Goal: Transaction & Acquisition: Download file/media

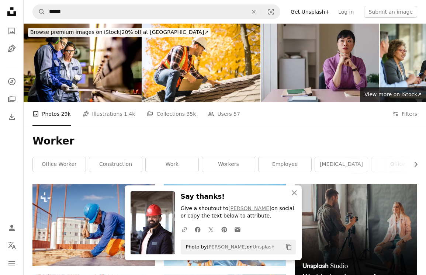
scroll to position [564, 0]
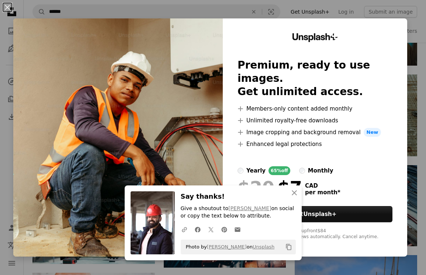
click at [360, 12] on div "An X shape An X shape Close Say thanks! Give a shoutout to Mina Rad on social o…" at bounding box center [213, 137] width 426 height 275
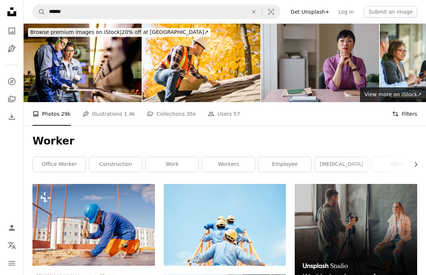
click at [403, 117] on button "Filters Filters" at bounding box center [404, 114] width 25 height 24
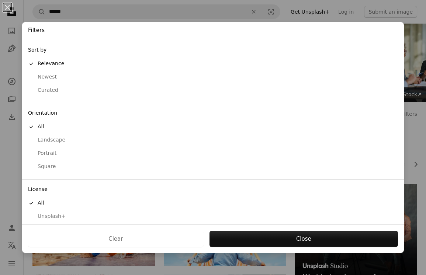
scroll to position [18, 0]
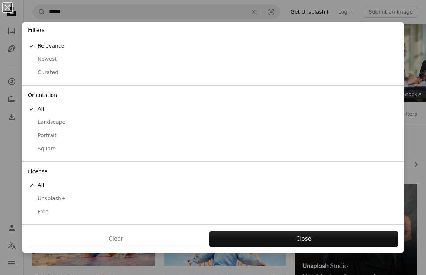
click at [202, 211] on div "Free" at bounding box center [213, 212] width 370 height 7
click at [246, 229] on div "Clear Apply" at bounding box center [213, 239] width 382 height 28
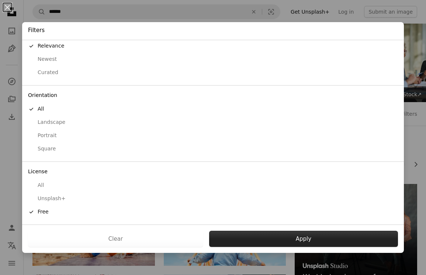
click at [246, 234] on button "Apply" at bounding box center [303, 239] width 189 height 16
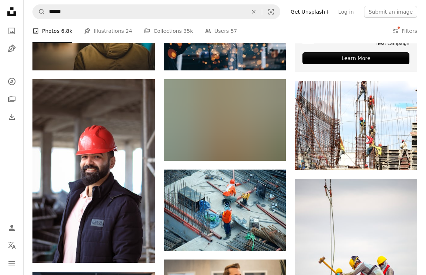
scroll to position [240, 0]
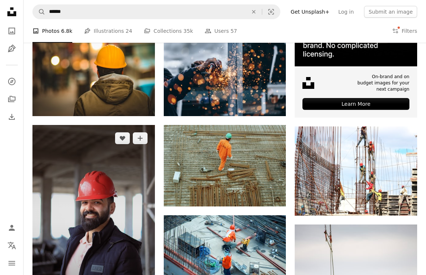
click at [101, 150] on img at bounding box center [93, 216] width 123 height 183
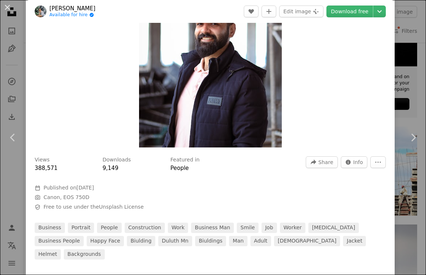
scroll to position [102, 0]
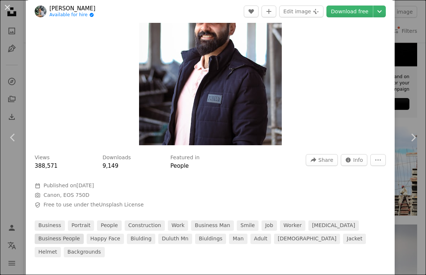
click at [55, 239] on link "business people" at bounding box center [59, 239] width 49 height 10
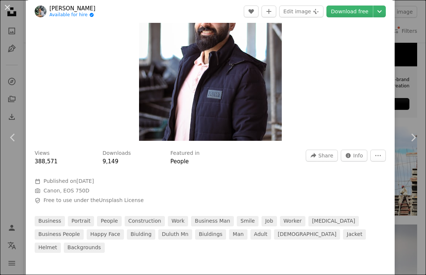
scroll to position [107, 0]
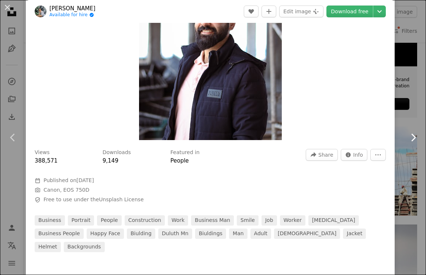
click at [415, 119] on link "Chevron right" at bounding box center [414, 137] width 26 height 71
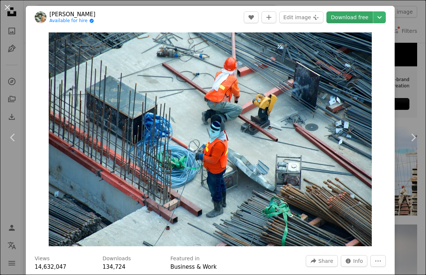
click at [354, 18] on link "Download free" at bounding box center [350, 17] width 47 height 12
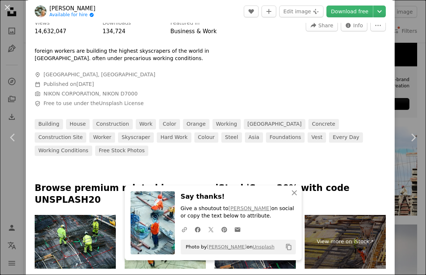
scroll to position [236, 0]
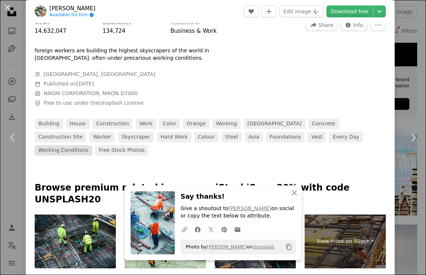
click at [92, 145] on link "working conditions" at bounding box center [64, 150] width 58 height 10
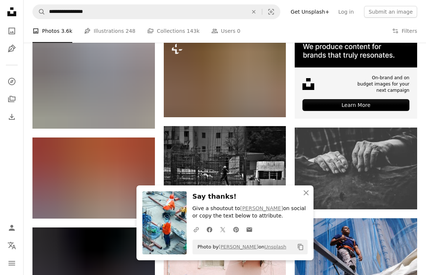
scroll to position [239, 0]
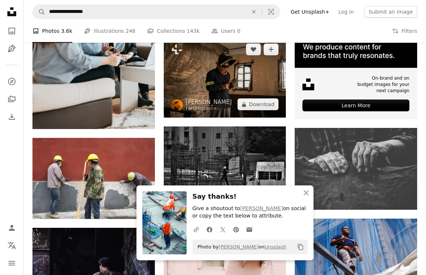
click at [244, 81] on img at bounding box center [225, 77] width 123 height 82
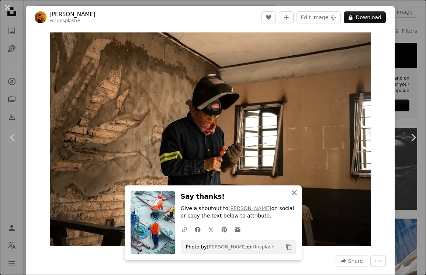
click at [292, 195] on icon "button" at bounding box center [294, 193] width 5 height 5
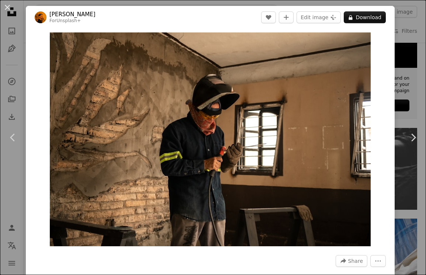
click at [404, 96] on div "An X shape Chevron left Chevron right [PERSON_NAME] For Unsplash+ A heart A plu…" at bounding box center [213, 137] width 426 height 275
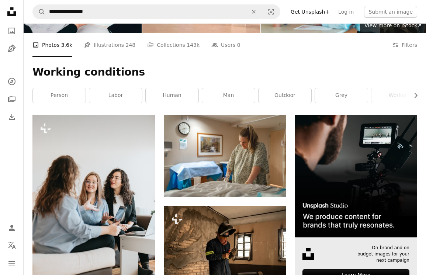
scroll to position [69, 0]
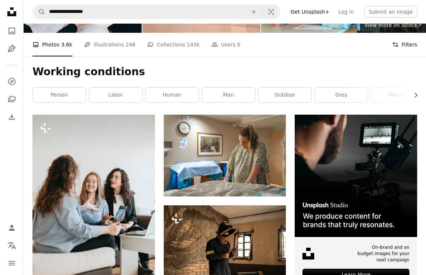
click at [405, 49] on button "Filters Filters" at bounding box center [404, 45] width 25 height 24
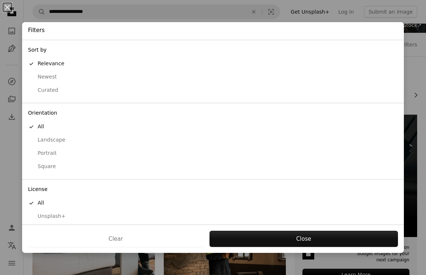
scroll to position [18, 0]
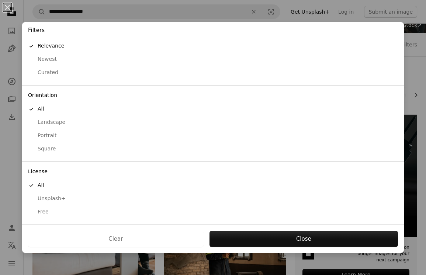
click at [160, 217] on button "Free" at bounding box center [213, 212] width 382 height 13
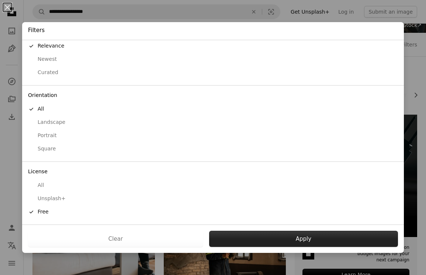
click at [241, 233] on button "Apply" at bounding box center [303, 239] width 189 height 16
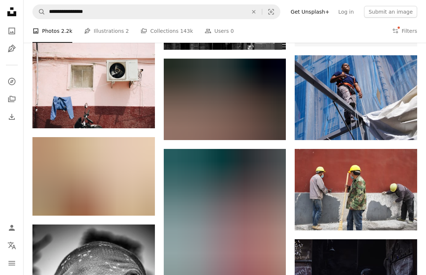
scroll to position [312, 0]
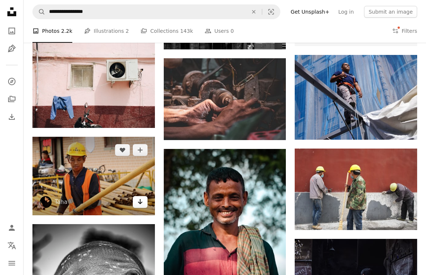
click at [136, 204] on link "Arrow pointing down" at bounding box center [140, 202] width 15 height 12
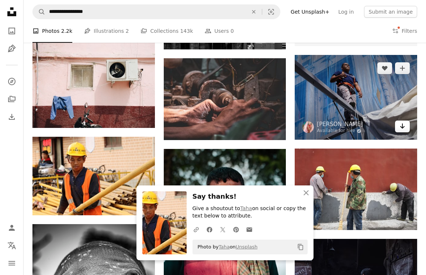
click at [400, 127] on icon "Arrow pointing down" at bounding box center [403, 126] width 6 height 9
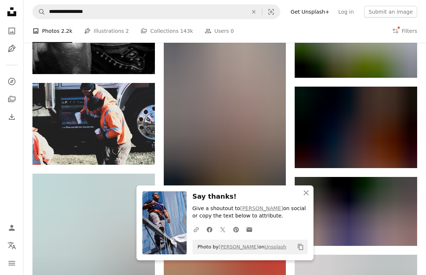
scroll to position [648, 0]
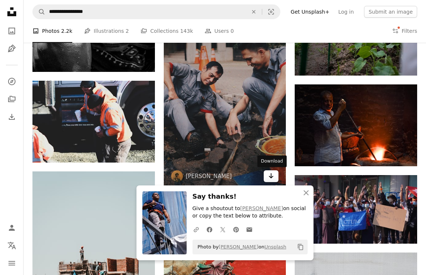
click at [275, 177] on link "Arrow pointing down" at bounding box center [271, 177] width 15 height 12
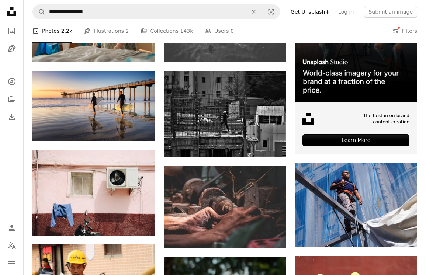
scroll to position [205, 0]
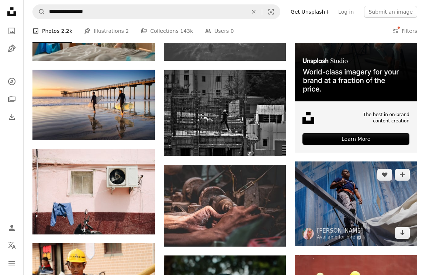
click at [320, 195] on img at bounding box center [356, 204] width 123 height 85
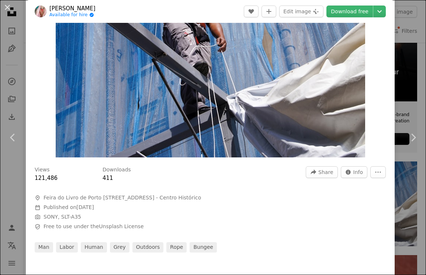
scroll to position [90, 0]
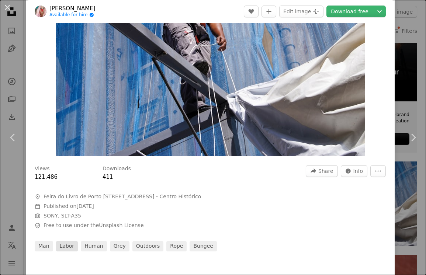
click at [65, 243] on link "labor" at bounding box center [67, 246] width 22 height 10
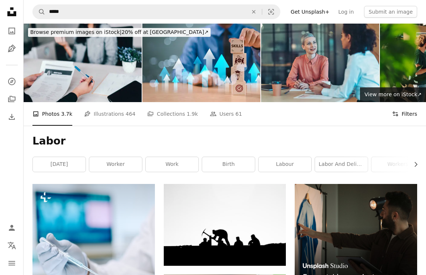
click at [395, 118] on button "Filters Filters" at bounding box center [404, 114] width 25 height 24
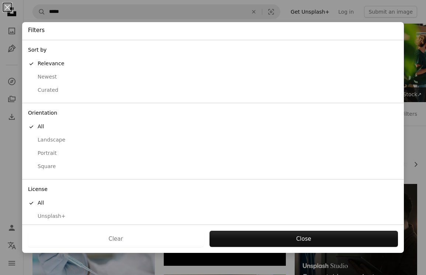
scroll to position [18, 0]
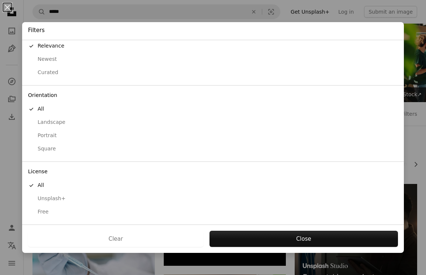
click at [152, 209] on div "Free" at bounding box center [213, 212] width 370 height 7
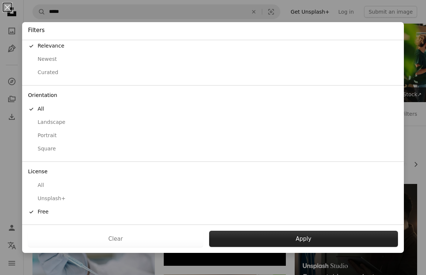
click at [267, 236] on button "Apply" at bounding box center [303, 239] width 189 height 16
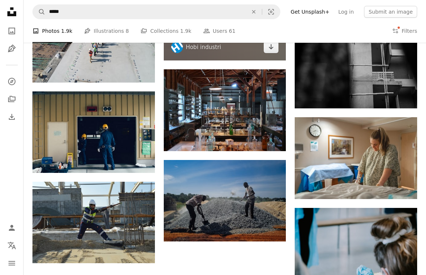
scroll to position [624, 0]
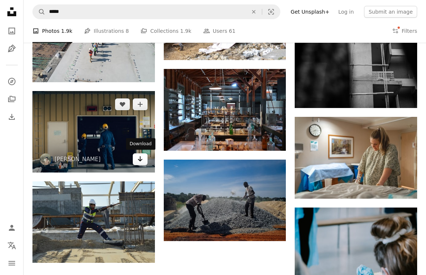
click at [139, 160] on icon "Download" at bounding box center [140, 159] width 5 height 5
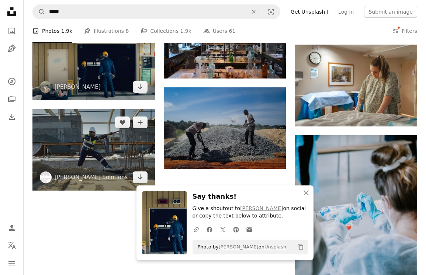
scroll to position [704, 0]
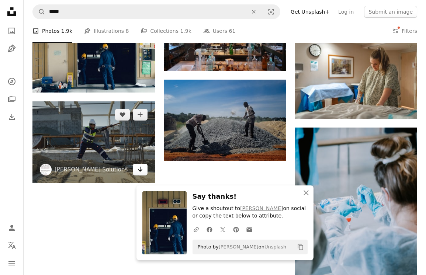
click at [137, 172] on link "Arrow pointing down" at bounding box center [140, 170] width 15 height 12
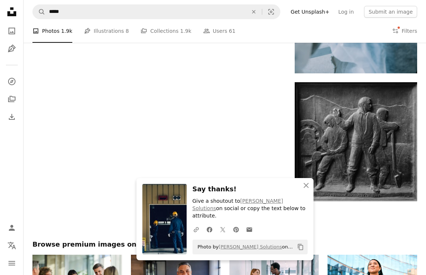
scroll to position [741, 0]
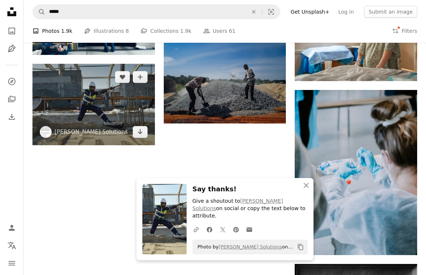
click at [110, 114] on img at bounding box center [93, 105] width 123 height 82
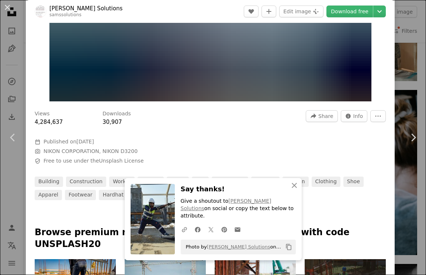
scroll to position [151, 0]
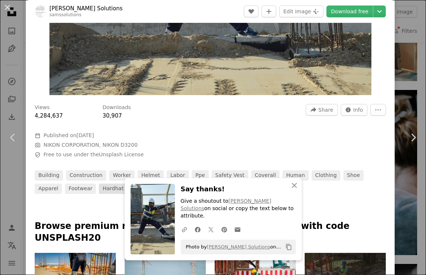
click at [99, 188] on link "hardhat" at bounding box center [113, 189] width 28 height 10
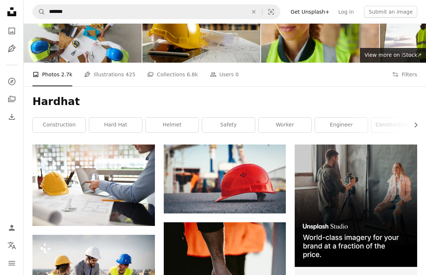
scroll to position [28, 0]
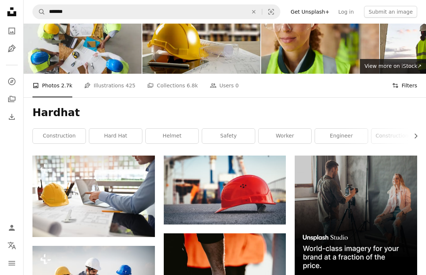
click at [404, 88] on button "Filters Filters" at bounding box center [404, 86] width 25 height 24
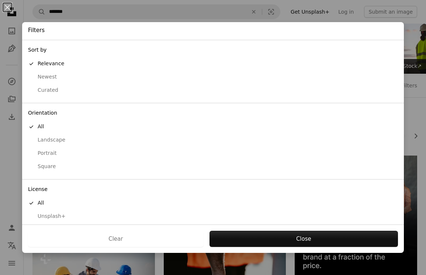
scroll to position [18, 0]
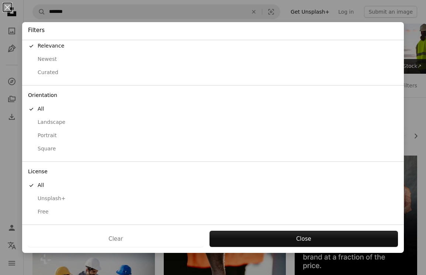
click at [151, 214] on div "Free" at bounding box center [213, 212] width 370 height 7
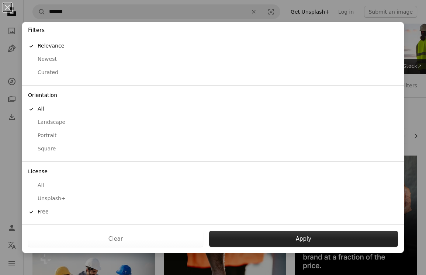
click at [243, 237] on button "Apply" at bounding box center [303, 239] width 189 height 16
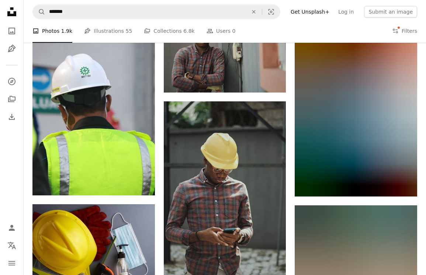
scroll to position [346, 0]
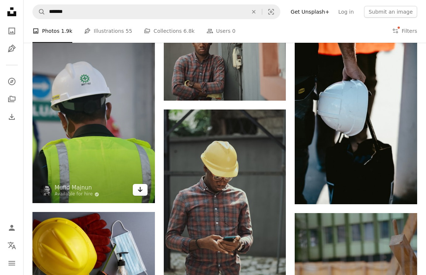
click at [140, 193] on icon "Arrow pointing down" at bounding box center [140, 189] width 6 height 9
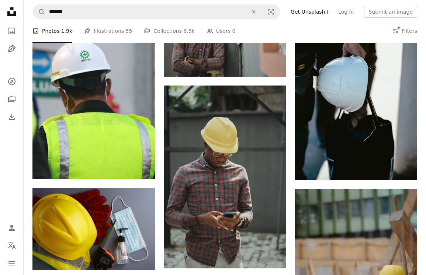
scroll to position [363, 0]
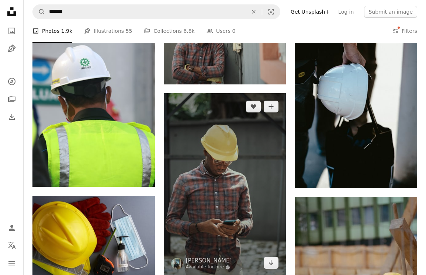
click at [234, 202] on img at bounding box center [225, 184] width 123 height 183
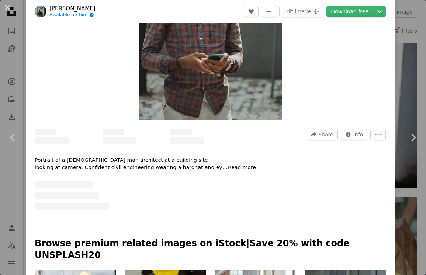
scroll to position [127, 0]
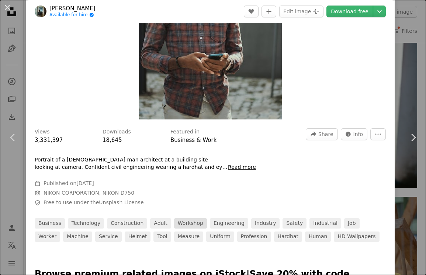
click at [181, 224] on link "workshop" at bounding box center [190, 224] width 33 height 10
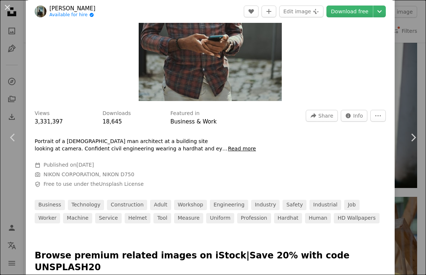
scroll to position [161, 0]
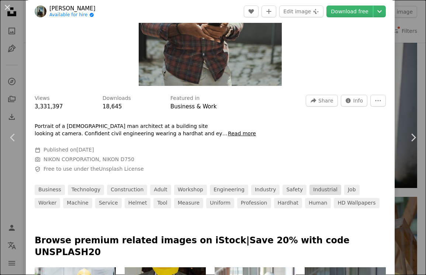
click at [319, 191] on link "industrial" at bounding box center [326, 190] width 32 height 10
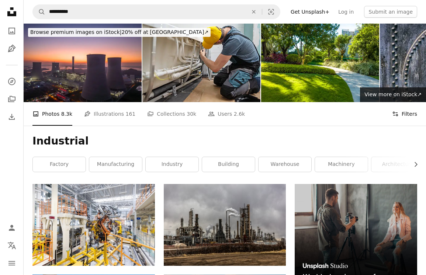
click at [398, 119] on button "Filters Filters" at bounding box center [404, 114] width 25 height 24
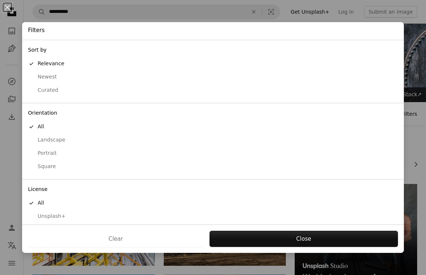
scroll to position [18, 0]
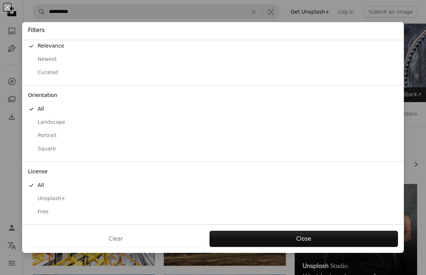
click at [188, 216] on button "Free" at bounding box center [213, 212] width 382 height 13
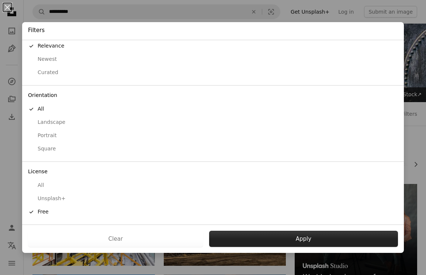
click at [249, 241] on button "Apply" at bounding box center [303, 239] width 189 height 16
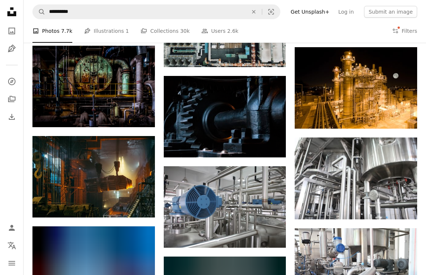
scroll to position [369, 0]
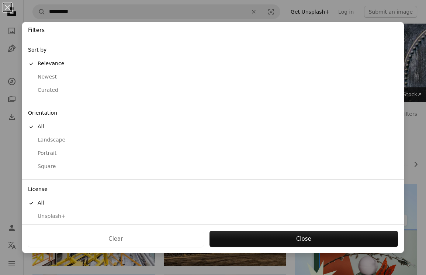
scroll to position [18, 0]
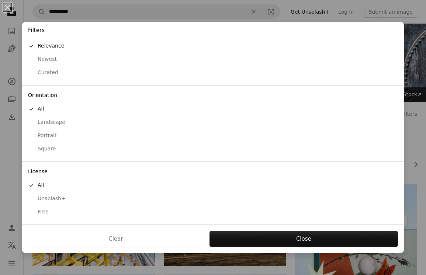
click at [202, 212] on div "Free" at bounding box center [213, 212] width 370 height 7
click at [231, 227] on div "Clear Apply" at bounding box center [213, 239] width 382 height 28
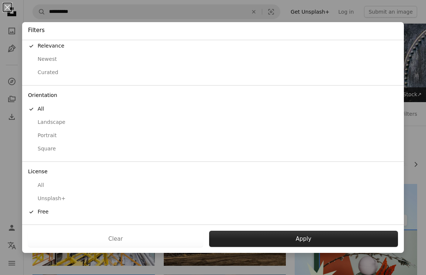
click at [232, 239] on button "Apply" at bounding box center [303, 239] width 189 height 16
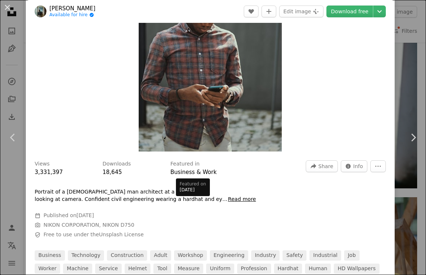
scroll to position [130, 0]
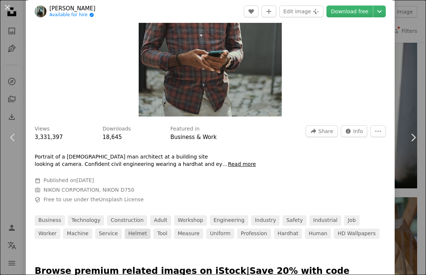
click at [125, 234] on link "helmet" at bounding box center [138, 234] width 26 height 10
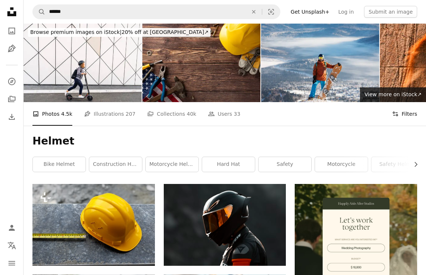
click at [412, 119] on button "Filters Filters" at bounding box center [404, 114] width 25 height 24
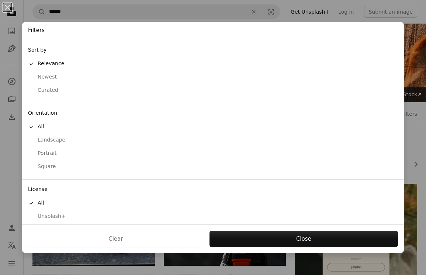
scroll to position [18, 0]
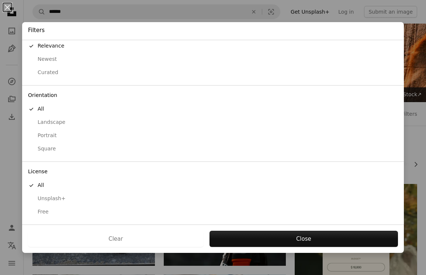
click at [198, 209] on div "Free" at bounding box center [213, 212] width 370 height 7
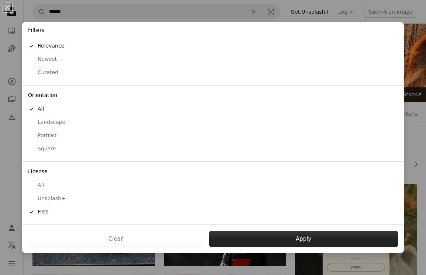
click at [268, 236] on button "Apply" at bounding box center [303, 239] width 189 height 16
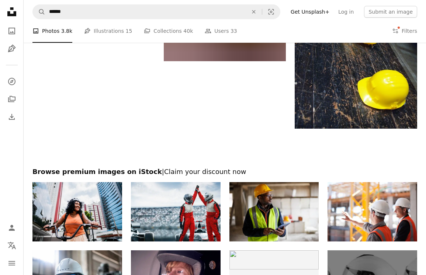
scroll to position [1079, 0]
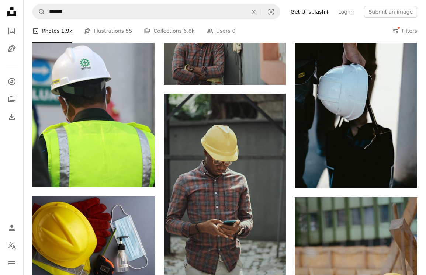
scroll to position [363, 0]
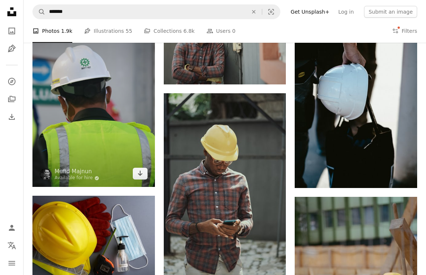
click at [124, 142] on img at bounding box center [93, 95] width 123 height 183
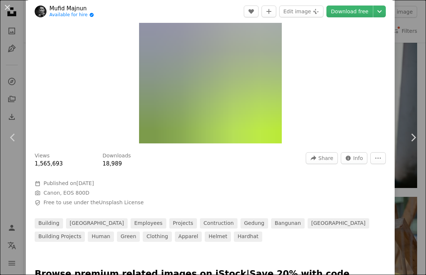
scroll to position [105, 0]
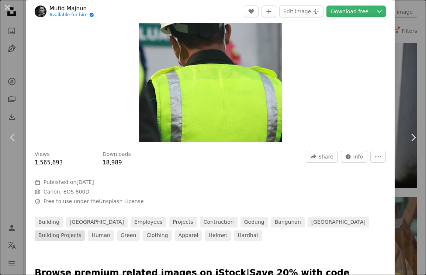
click at [85, 231] on link "building projects" at bounding box center [60, 236] width 50 height 10
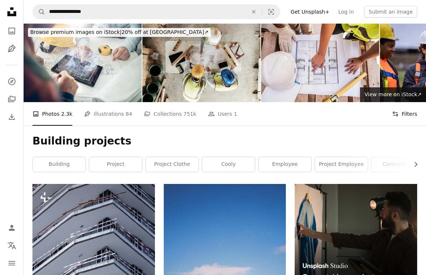
click at [402, 119] on button "Filters Filters" at bounding box center [404, 114] width 25 height 24
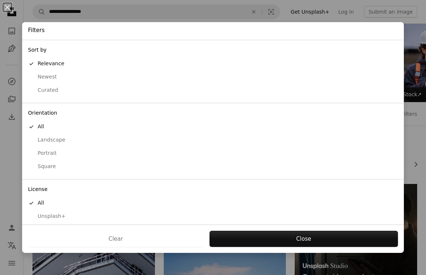
scroll to position [18, 0]
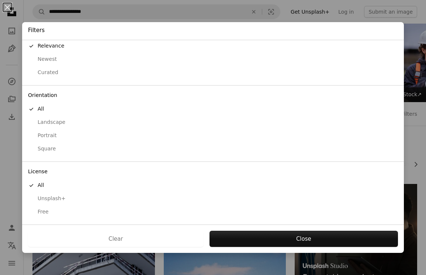
click at [248, 222] on div "License A checkmark All Unsplash+ Free" at bounding box center [213, 193] width 382 height 63
click at [243, 216] on button "Free" at bounding box center [213, 212] width 382 height 13
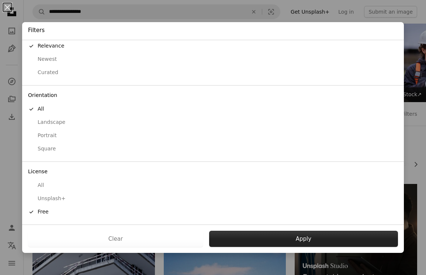
click at [254, 234] on button "Apply" at bounding box center [303, 239] width 189 height 16
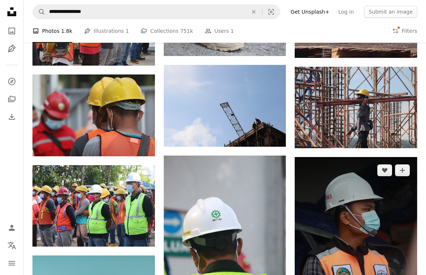
scroll to position [394, 0]
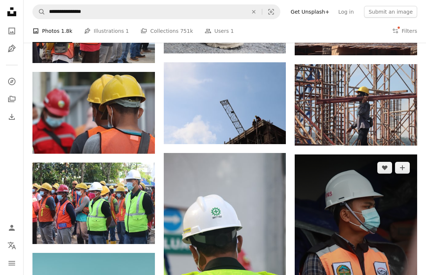
click at [357, 233] on img at bounding box center [356, 246] width 123 height 183
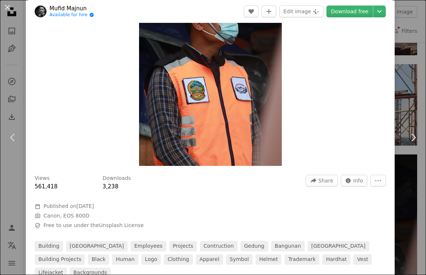
scroll to position [96, 0]
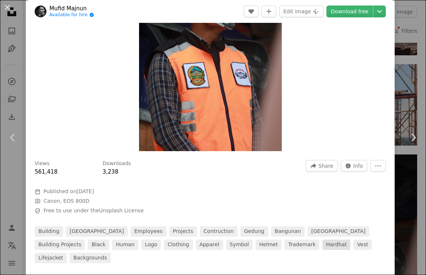
click at [323, 244] on link "hardhat" at bounding box center [337, 245] width 28 height 10
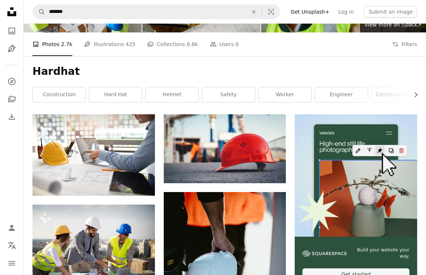
scroll to position [35, 0]
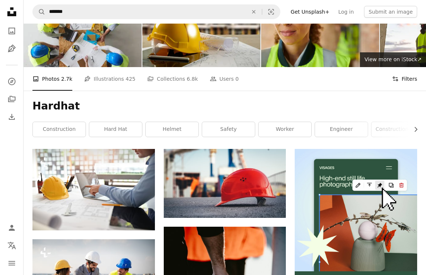
click at [402, 80] on button "Filters Filters" at bounding box center [404, 79] width 25 height 24
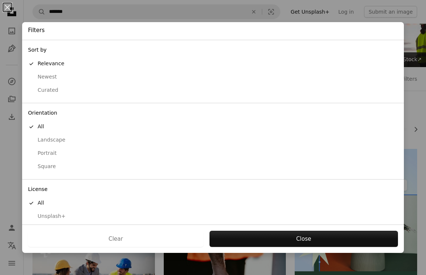
scroll to position [18, 0]
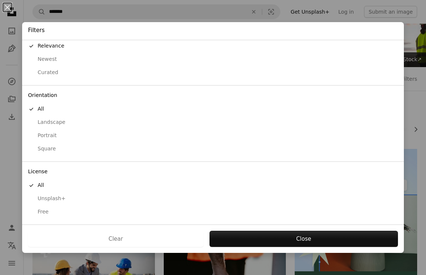
click at [205, 219] on div "License A checkmark All Unsplash+ Free" at bounding box center [213, 193] width 382 height 63
click at [194, 213] on div "Free" at bounding box center [213, 212] width 370 height 7
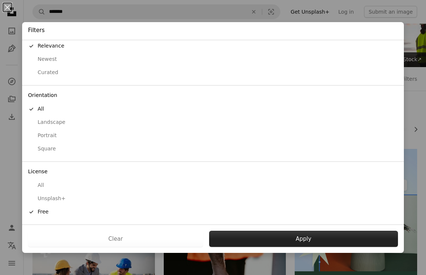
click at [237, 231] on button "Apply" at bounding box center [303, 239] width 189 height 16
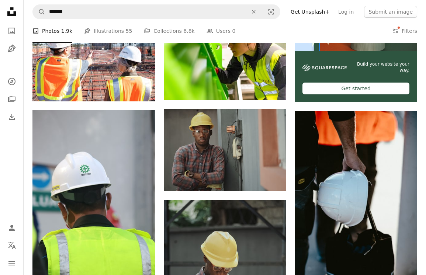
scroll to position [268, 0]
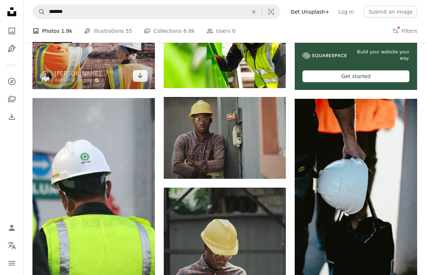
click at [118, 79] on img at bounding box center [93, 41] width 123 height 95
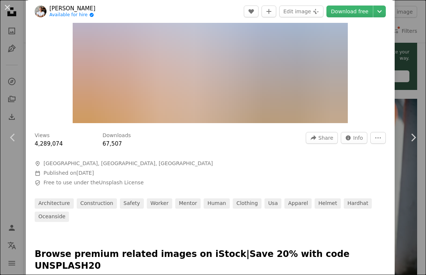
scroll to position [124, 0]
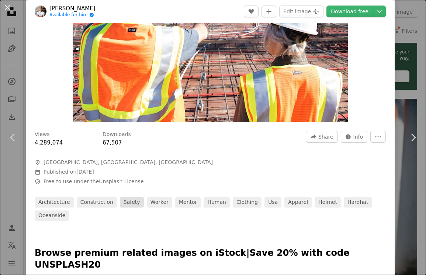
click at [130, 205] on link "safety" at bounding box center [132, 203] width 24 height 10
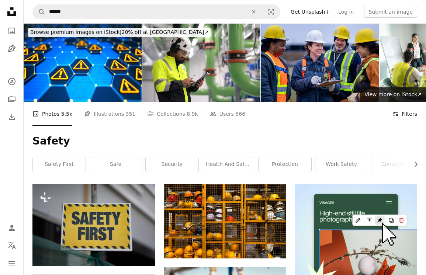
click at [405, 114] on button "Filters Filters" at bounding box center [404, 114] width 25 height 24
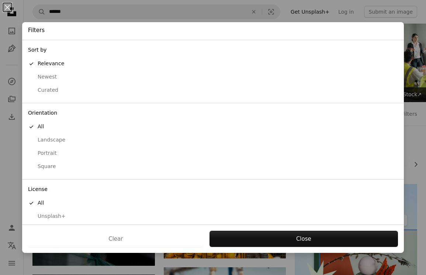
scroll to position [18, 0]
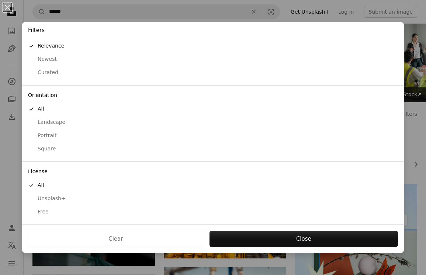
click at [241, 216] on button "Free" at bounding box center [213, 212] width 382 height 13
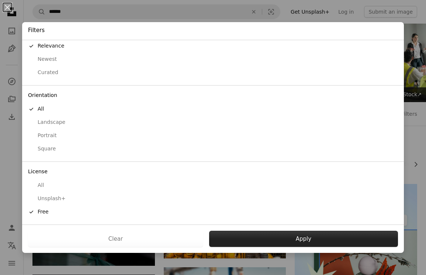
click at [250, 234] on button "Apply" at bounding box center [303, 239] width 189 height 16
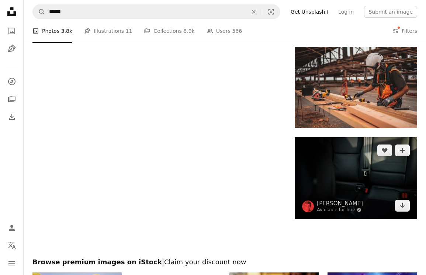
scroll to position [834, 0]
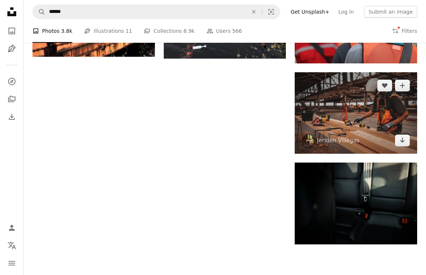
click at [319, 109] on img at bounding box center [356, 113] width 123 height 82
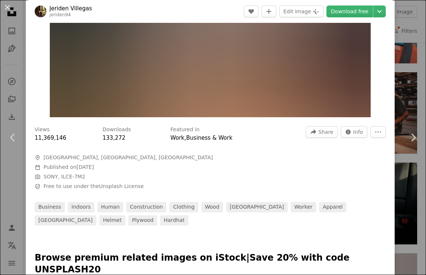
scroll to position [131, 0]
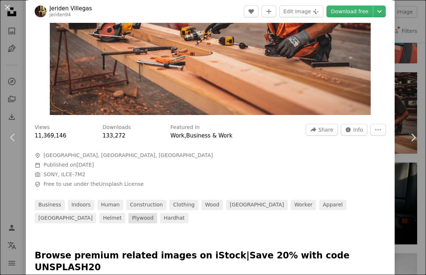
click at [128, 220] on link "plywood" at bounding box center [142, 218] width 29 height 10
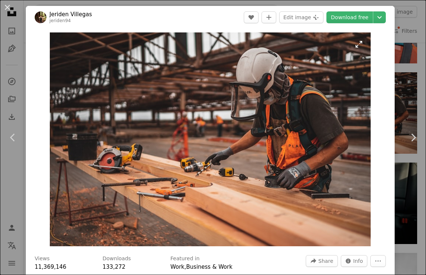
scroll to position [112, 0]
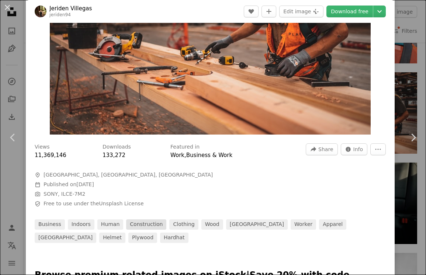
click at [130, 228] on link "construction" at bounding box center [146, 225] width 40 height 10
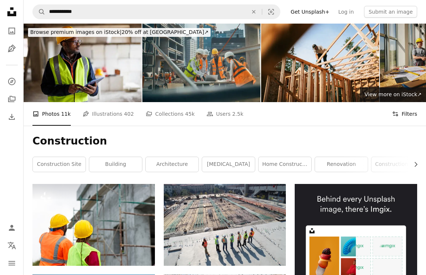
click at [406, 112] on button "Filters Filters" at bounding box center [404, 114] width 25 height 24
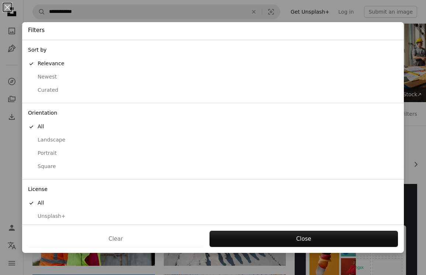
scroll to position [18, 0]
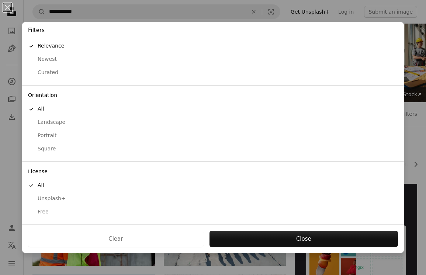
click at [208, 207] on button "Free" at bounding box center [213, 212] width 382 height 13
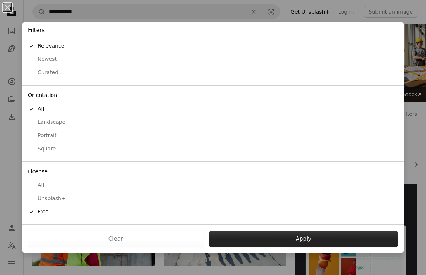
click at [237, 232] on button "Apply" at bounding box center [303, 239] width 189 height 16
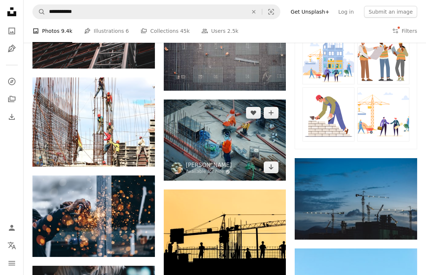
scroll to position [377, 0]
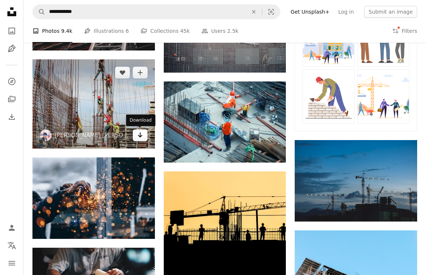
click at [144, 135] on link "Arrow pointing down" at bounding box center [140, 136] width 15 height 12
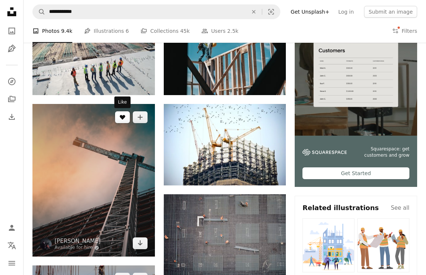
scroll to position [0, 0]
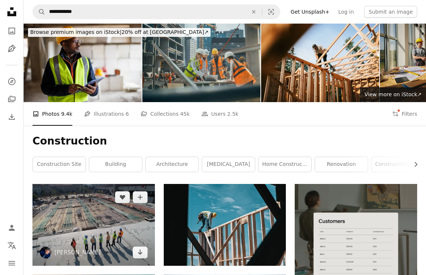
click at [115, 236] on img at bounding box center [93, 225] width 123 height 82
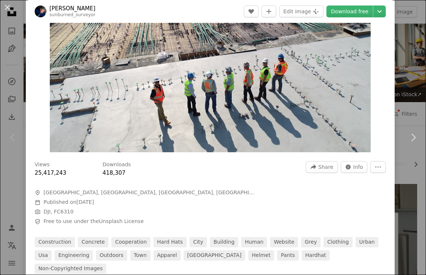
scroll to position [96, 0]
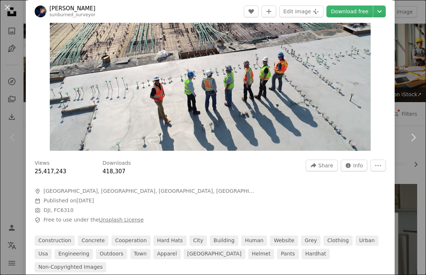
click at [117, 222] on link "Unsplash License" at bounding box center [121, 220] width 45 height 6
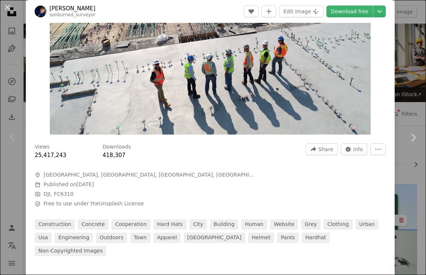
scroll to position [119, 0]
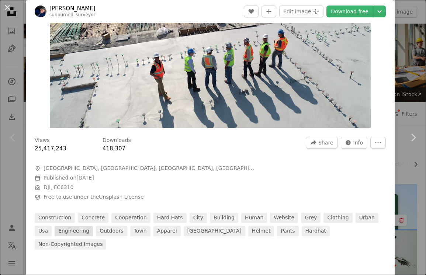
click at [63, 232] on link "engineering" at bounding box center [74, 231] width 38 height 10
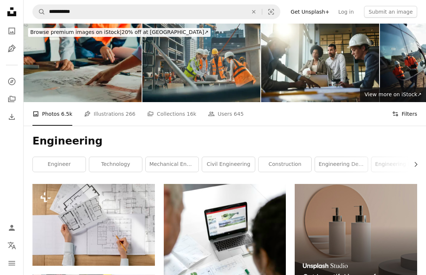
click at [406, 114] on button "Filters Filters" at bounding box center [404, 114] width 25 height 24
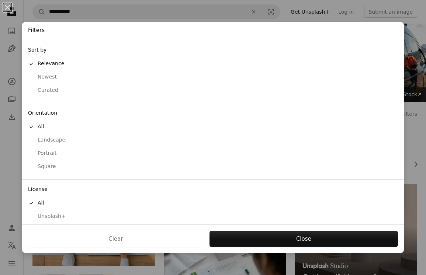
scroll to position [18, 0]
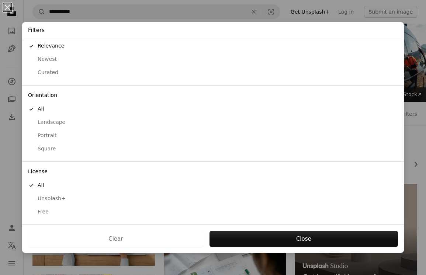
click at [199, 220] on div "License A checkmark All Unsplash+ Free" at bounding box center [213, 193] width 382 height 63
click at [199, 210] on div "Free" at bounding box center [213, 212] width 370 height 7
click at [236, 229] on div "Clear Apply" at bounding box center [213, 239] width 382 height 28
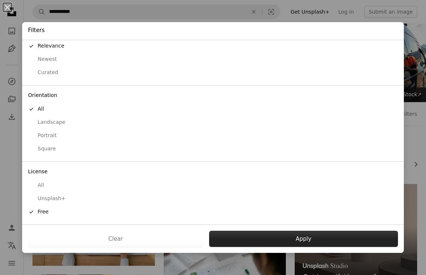
click at [236, 233] on button "Apply" at bounding box center [303, 239] width 189 height 16
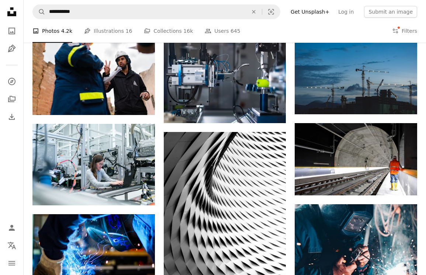
scroll to position [516, 0]
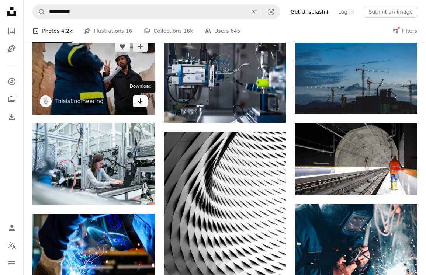
click at [138, 101] on icon "Download" at bounding box center [140, 101] width 5 height 5
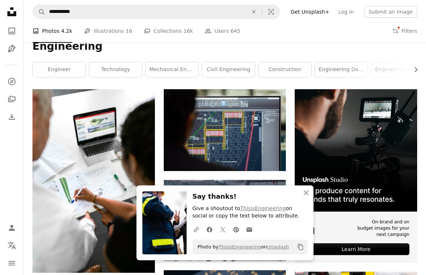
scroll to position [0, 0]
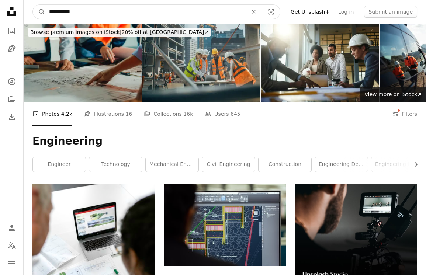
click at [92, 13] on input "**********" at bounding box center [145, 12] width 200 height 14
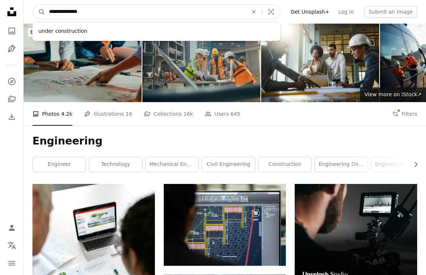
type input "**********"
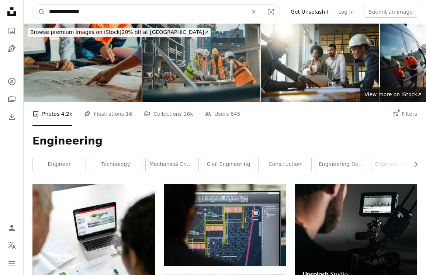
click button "A magnifying glass" at bounding box center [39, 12] width 13 height 14
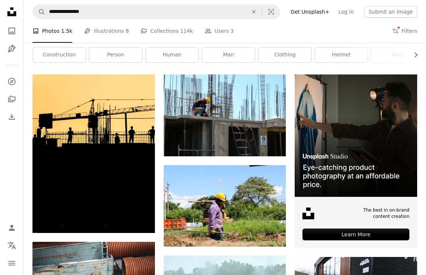
scroll to position [110, 0]
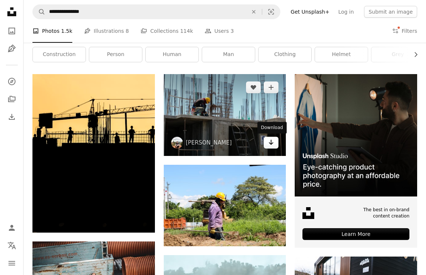
click at [267, 141] on link "Arrow pointing down" at bounding box center [271, 143] width 15 height 12
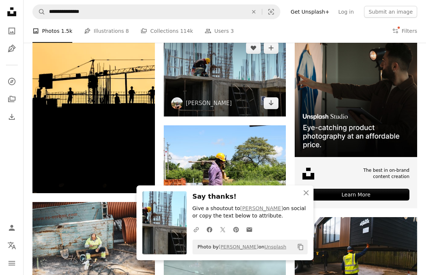
scroll to position [150, 0]
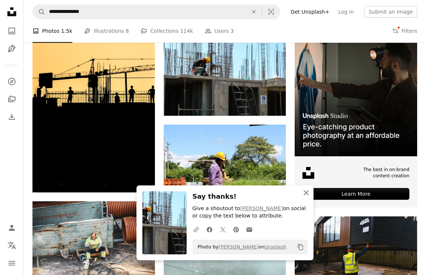
click at [303, 193] on icon "An X shape" at bounding box center [306, 193] width 9 height 9
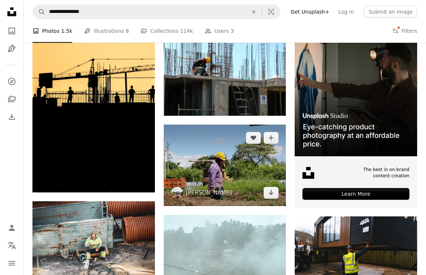
click at [266, 171] on img at bounding box center [225, 166] width 123 height 82
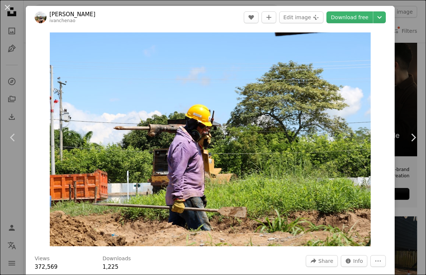
click at [404, 54] on div "An X shape Chevron left Chevron right [PERSON_NAME] ivanchenao A heart A plus s…" at bounding box center [213, 137] width 426 height 275
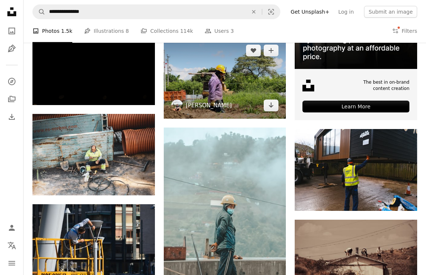
scroll to position [265, 0]
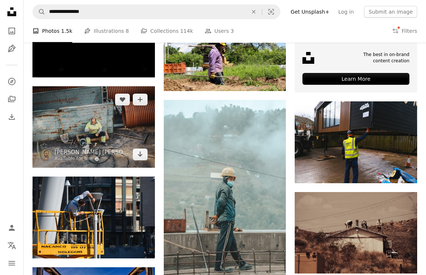
click at [111, 127] on img at bounding box center [93, 127] width 123 height 82
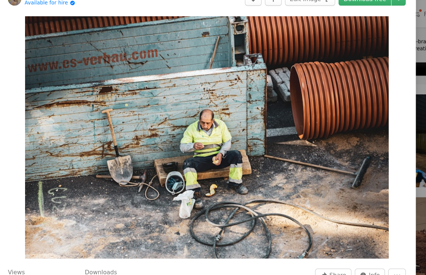
click at [393, 96] on div "Zoom in" at bounding box center [210, 140] width 369 height 222
click at [378, 65] on div "Zoom in" at bounding box center [210, 140] width 369 height 222
click at [360, 70] on img "Zoom in on this image" at bounding box center [210, 139] width 321 height 214
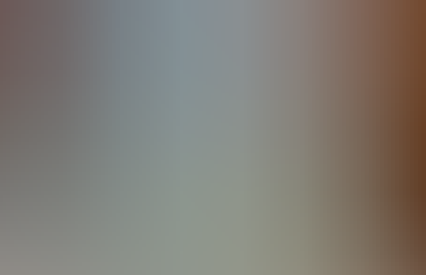
scroll to position [4, 0]
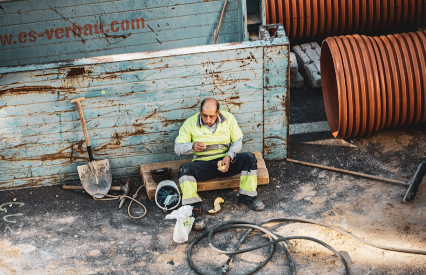
click at [310, 97] on img "Zoom out on this image" at bounding box center [213, 137] width 427 height 285
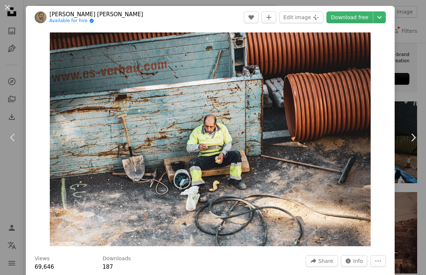
click at [411, 71] on div "An X shape Chevron left Chevron right [PERSON_NAME] [PERSON_NAME] Available for…" at bounding box center [213, 137] width 426 height 275
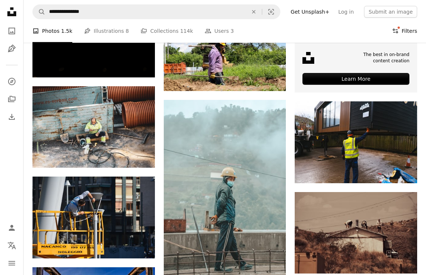
click at [406, 31] on button "Filters Filters" at bounding box center [404, 31] width 25 height 24
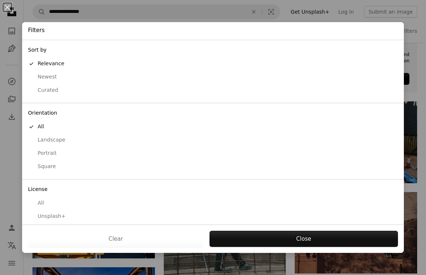
scroll to position [18, 0]
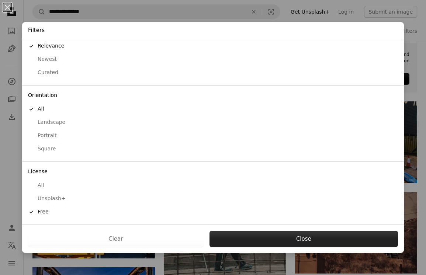
click at [260, 244] on button "Close" at bounding box center [304, 239] width 189 height 16
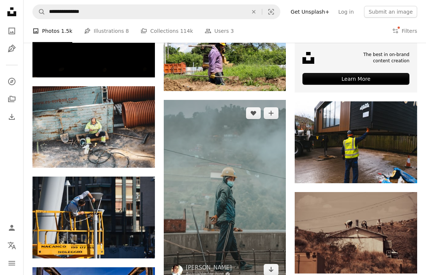
click at [219, 177] on img at bounding box center [225, 191] width 123 height 183
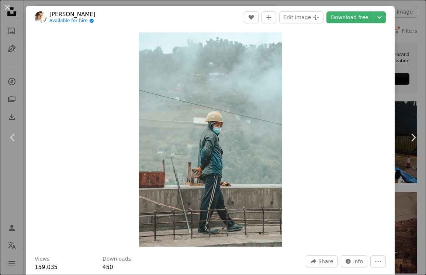
click at [218, 141] on img "Zoom in on this image" at bounding box center [210, 139] width 143 height 215
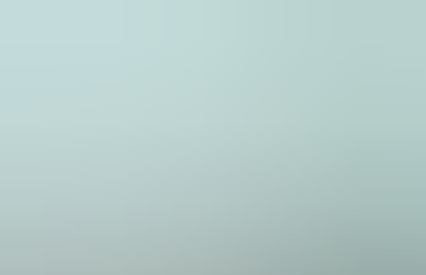
scroll to position [182, 0]
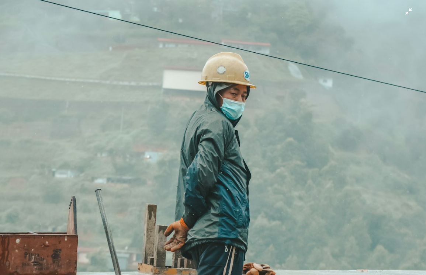
click at [227, 134] on img "Zoom out on this image" at bounding box center [213, 137] width 427 height 639
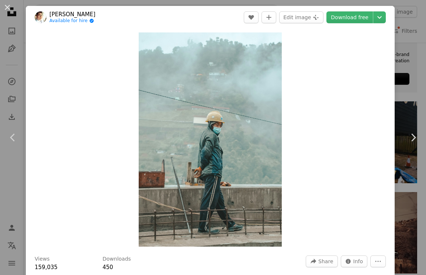
click at [419, 76] on div "An X shape Chevron left Chevron right [PERSON_NAME] Available for hire A checkm…" at bounding box center [213, 137] width 426 height 275
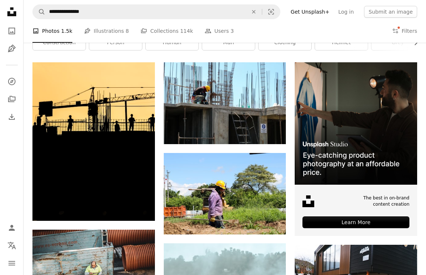
scroll to position [206, 0]
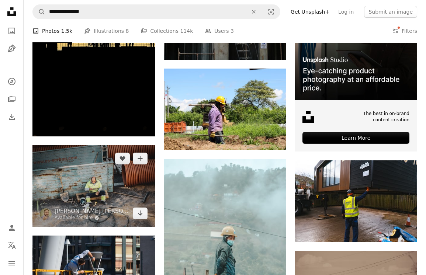
click at [117, 192] on img at bounding box center [93, 186] width 123 height 82
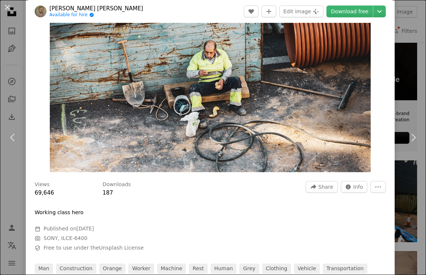
scroll to position [135, 0]
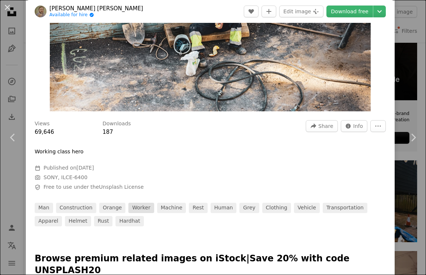
click at [140, 209] on link "worker" at bounding box center [140, 208] width 25 height 10
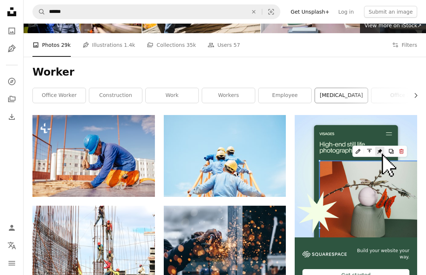
scroll to position [94, 0]
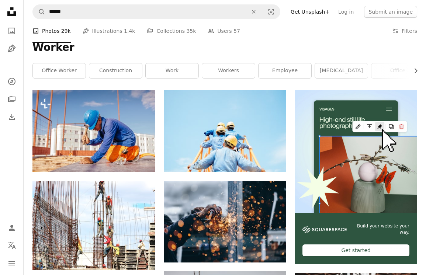
click at [391, 42] on div "A photo Photos 29k Pen Tool Illustrations 1.4k A stack of folders Collections 3…" at bounding box center [224, 31] width 385 height 24
click at [391, 34] on div "A photo Photos 29k Pen Tool Illustrations 1.4k A stack of folders Collections 3…" at bounding box center [224, 31] width 385 height 24
click at [398, 30] on icon "Filters" at bounding box center [395, 31] width 7 height 7
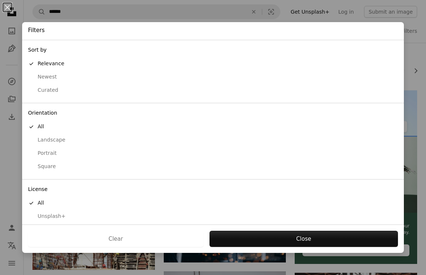
scroll to position [18, 0]
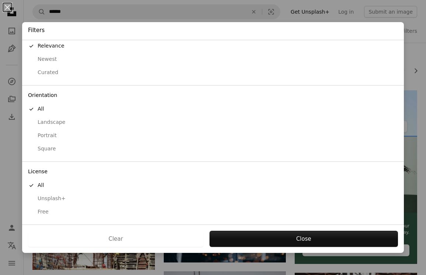
click at [239, 207] on button "Free" at bounding box center [213, 212] width 382 height 13
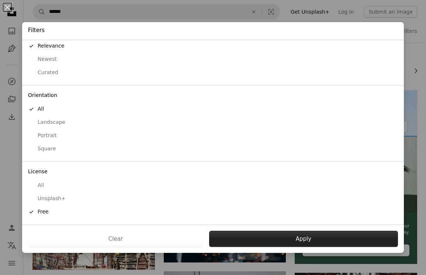
click at [253, 239] on button "Apply" at bounding box center [303, 239] width 189 height 16
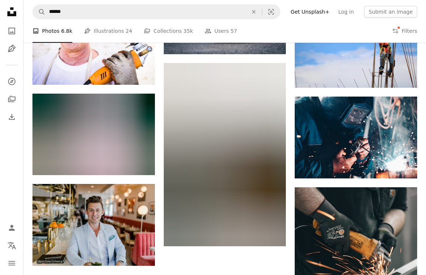
scroll to position [652, 0]
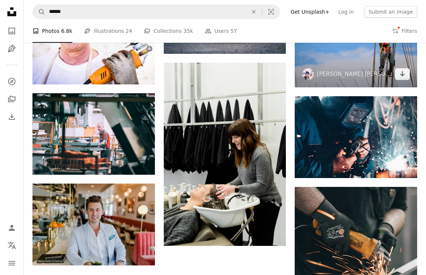
click at [348, 70] on span "[PERSON_NAME] [PERSON_NAME]" at bounding box center [347, 74] width 90 height 12
click at [341, 58] on img at bounding box center [356, 47] width 123 height 82
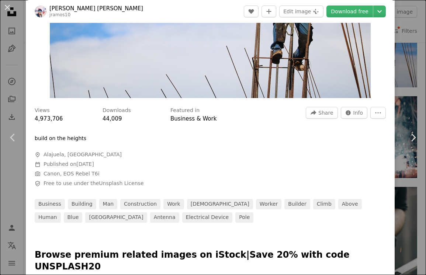
scroll to position [150, 0]
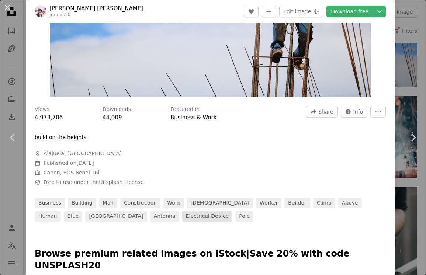
click at [182, 216] on link "electrical device" at bounding box center [207, 217] width 51 height 10
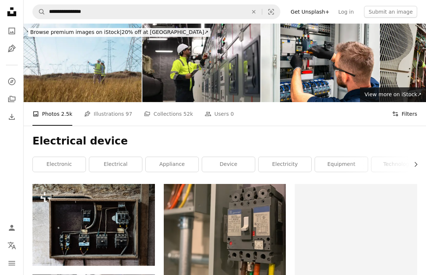
click at [401, 117] on button "Filters Filters" at bounding box center [404, 114] width 25 height 24
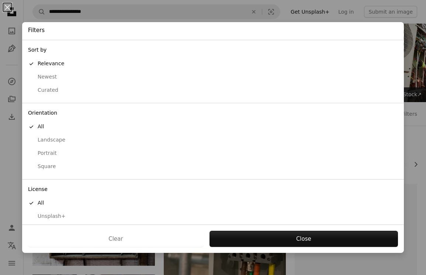
scroll to position [18, 0]
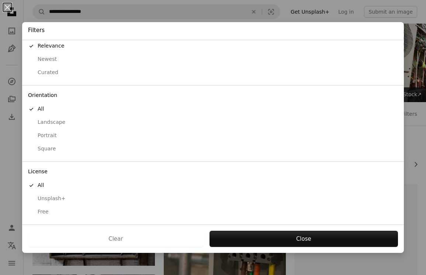
click at [270, 212] on div "Free" at bounding box center [213, 212] width 370 height 7
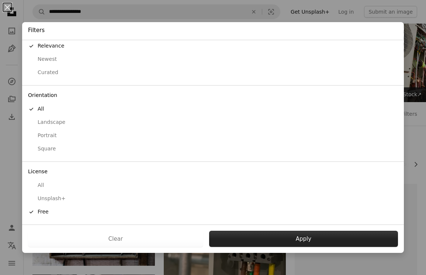
click at [265, 234] on button "Apply" at bounding box center [303, 239] width 189 height 16
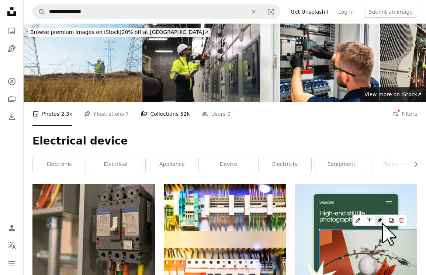
click at [151, 112] on link "A stack of folders Collections 52k" at bounding box center [165, 114] width 49 height 24
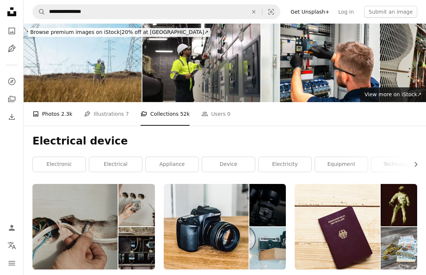
click at [57, 111] on link "A photo Photos 2.3k" at bounding box center [52, 114] width 40 height 24
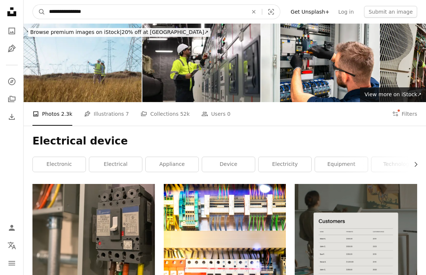
click at [113, 14] on input "**********" at bounding box center [145, 12] width 200 height 14
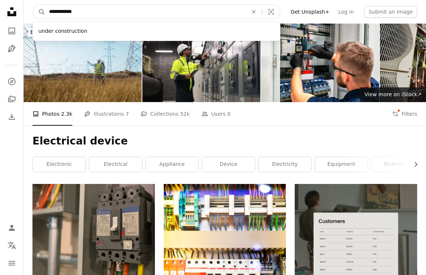
type input "**********"
click at [33, 5] on button "A magnifying glass" at bounding box center [39, 12] width 13 height 14
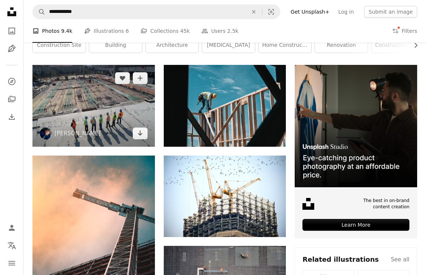
scroll to position [120, 0]
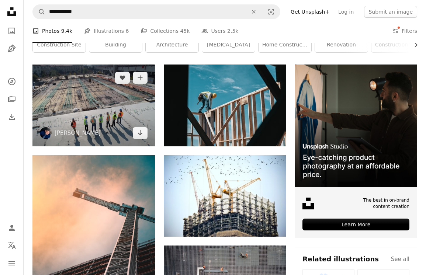
click at [124, 123] on img at bounding box center [93, 106] width 123 height 82
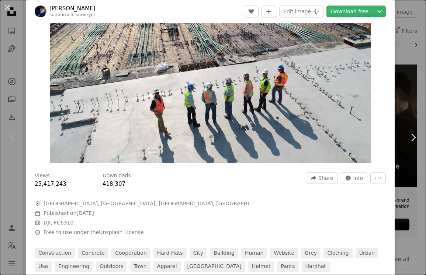
scroll to position [83, 0]
click at [354, 13] on link "Download free" at bounding box center [350, 12] width 47 height 12
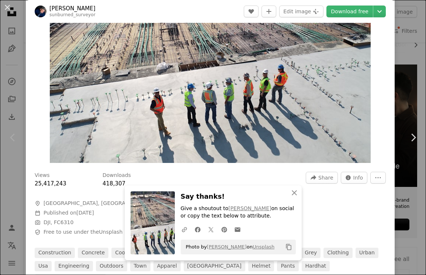
click at [350, 220] on div "Views 25,417,243 Downloads 418,307 A forward-right arrow Share Info icon Info M…" at bounding box center [210, 226] width 369 height 118
click at [296, 191] on icon "button" at bounding box center [294, 193] width 5 height 5
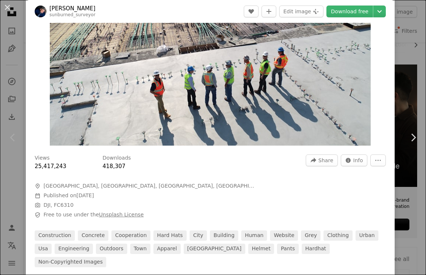
scroll to position [104, 0]
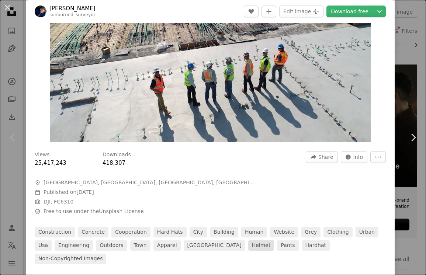
click at [248, 247] on link "helmet" at bounding box center [261, 246] width 26 height 10
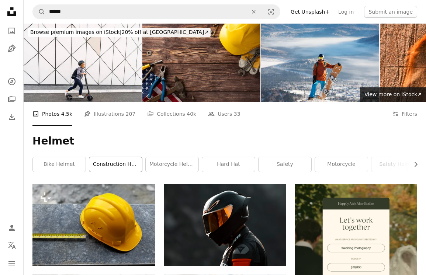
click at [117, 164] on link "construction helmet" at bounding box center [115, 164] width 53 height 15
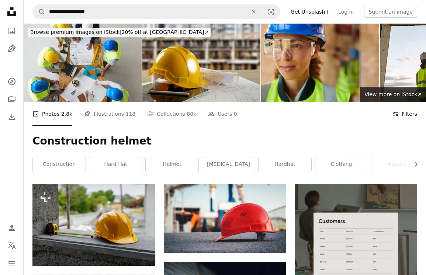
click at [408, 112] on button "Filters Filters" at bounding box center [404, 114] width 25 height 24
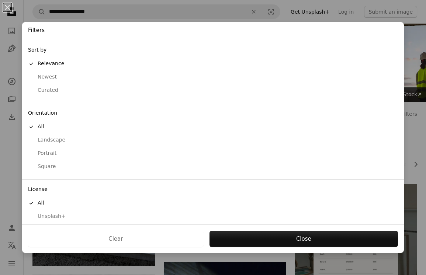
scroll to position [18, 0]
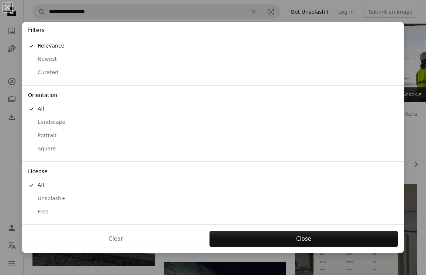
click at [185, 209] on div "Free" at bounding box center [213, 212] width 370 height 7
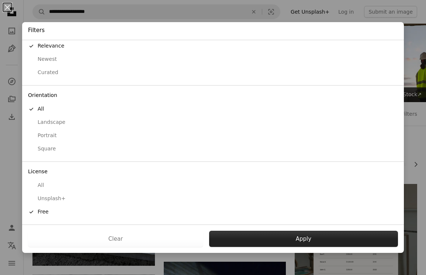
click at [241, 239] on button "Apply" at bounding box center [303, 239] width 189 height 16
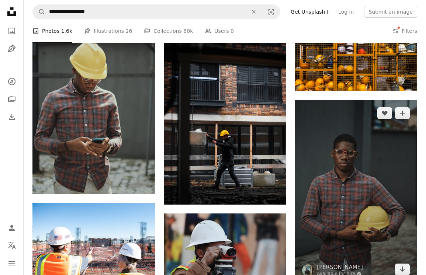
scroll to position [579, 0]
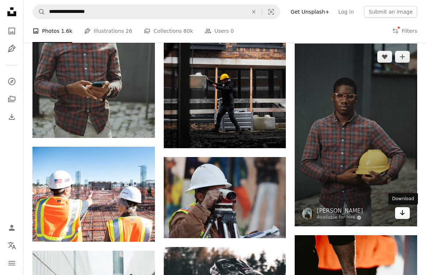
click at [404, 214] on icon "Download" at bounding box center [403, 212] width 5 height 5
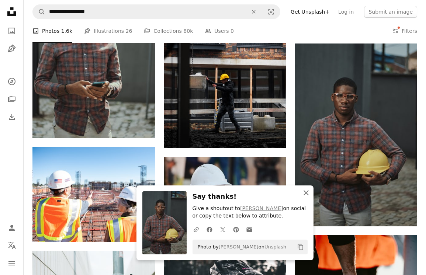
click at [304, 194] on icon "An X shape" at bounding box center [306, 193] width 9 height 9
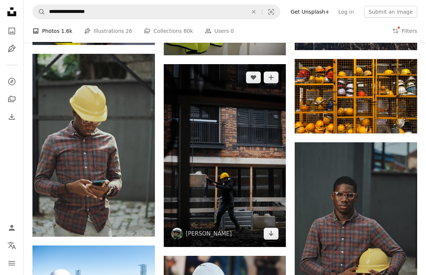
scroll to position [477, 0]
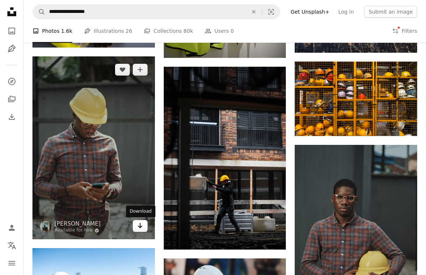
click at [141, 228] on icon "Arrow pointing down" at bounding box center [140, 226] width 6 height 9
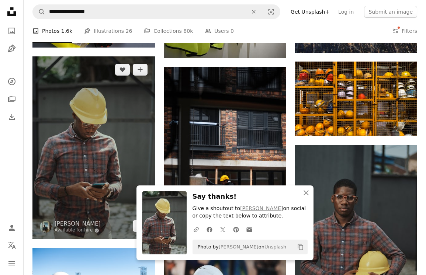
click at [134, 100] on img at bounding box center [93, 147] width 123 height 183
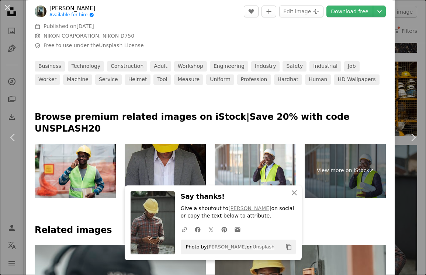
scroll to position [291, 0]
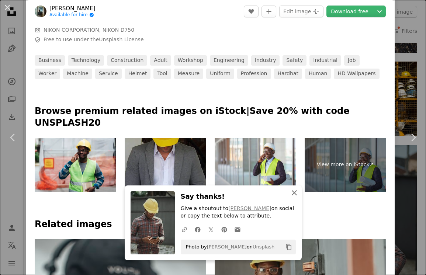
click at [293, 189] on icon "An X shape" at bounding box center [294, 193] width 9 height 9
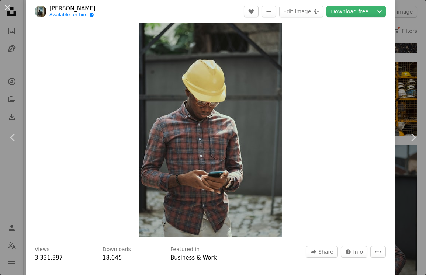
scroll to position [0, 0]
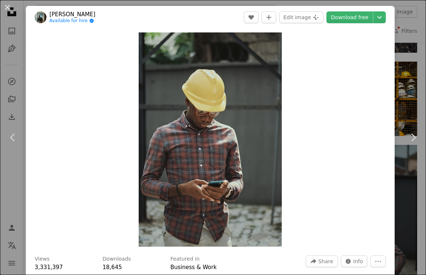
click at [78, 11] on link "[PERSON_NAME]" at bounding box center [72, 14] width 46 height 7
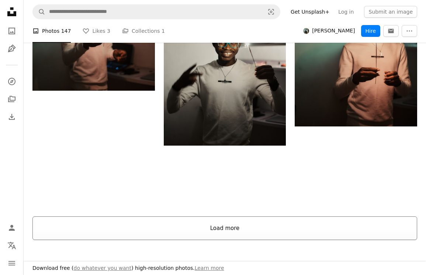
scroll to position [995, 0]
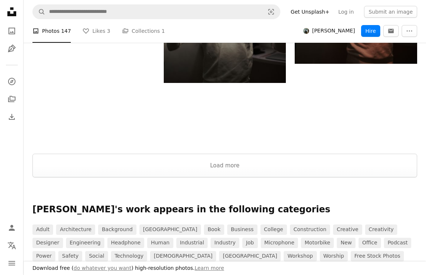
click at [164, 166] on button "Load more" at bounding box center [224, 166] width 385 height 24
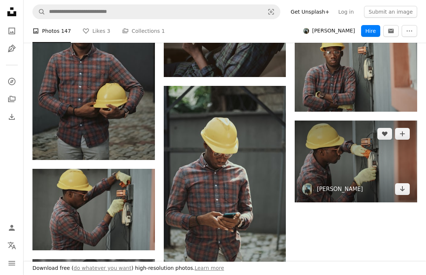
scroll to position [6271, 0]
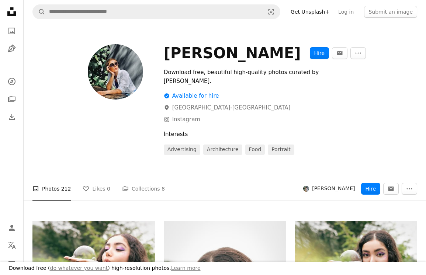
scroll to position [6526, 0]
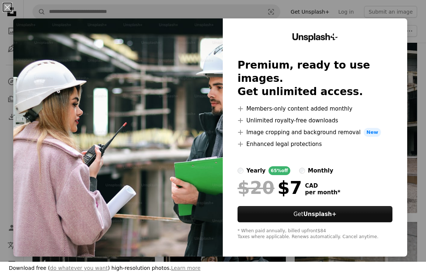
click at [418, 110] on div "An X shape Download free ( do whatever you want ) high-resolution photos. Learn…" at bounding box center [213, 137] width 426 height 275
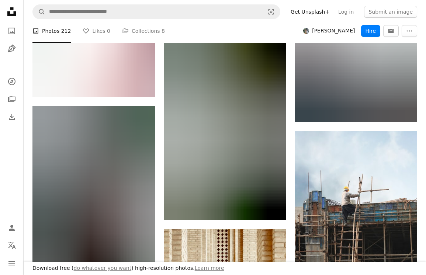
scroll to position [8457, 0]
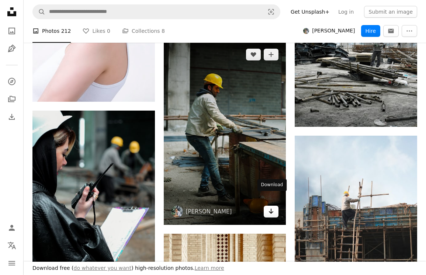
click at [272, 206] on link "Arrow pointing down" at bounding box center [271, 212] width 15 height 12
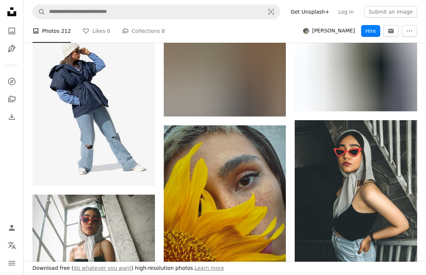
scroll to position [9010, 0]
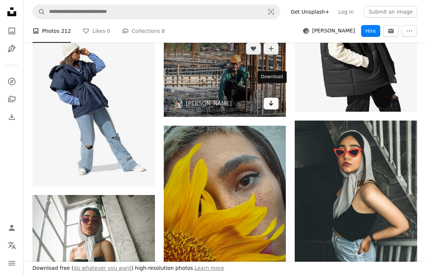
click at [271, 101] on icon "Download" at bounding box center [271, 103] width 5 height 5
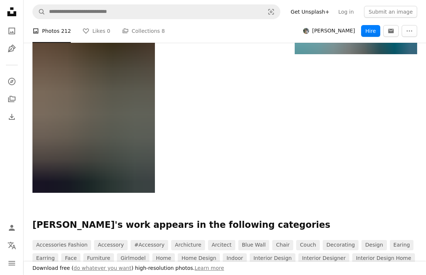
scroll to position [9940, 0]
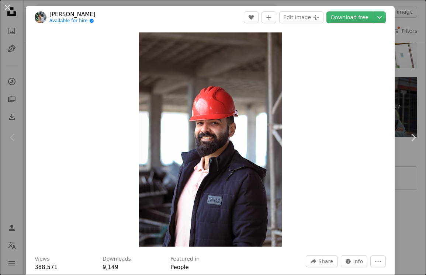
scroll to position [102, 0]
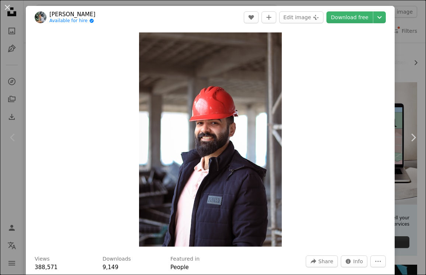
click at [405, 27] on div "An X shape Chevron left Chevron right Mina Rad Available for hire A checkmark i…" at bounding box center [213, 137] width 426 height 275
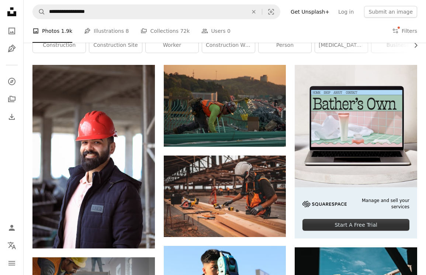
scroll to position [123, 0]
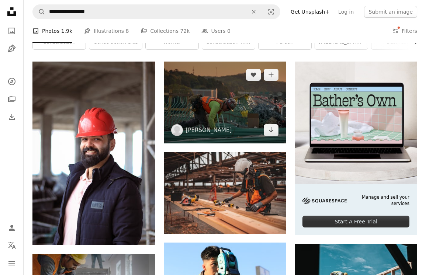
click at [244, 111] on img at bounding box center [225, 103] width 123 height 82
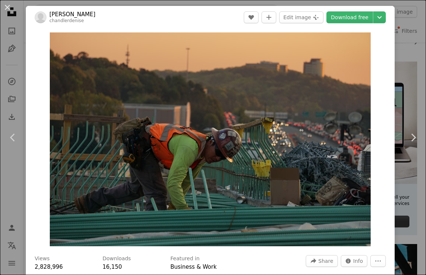
click at [81, 16] on link "chandler denise" at bounding box center [72, 14] width 46 height 7
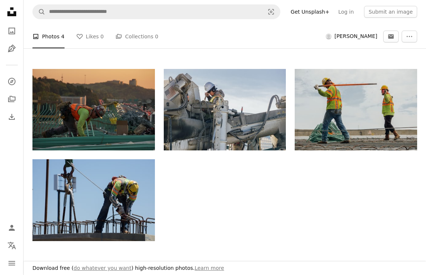
scroll to position [146, 0]
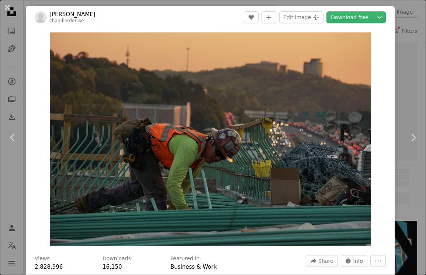
scroll to position [123, 0]
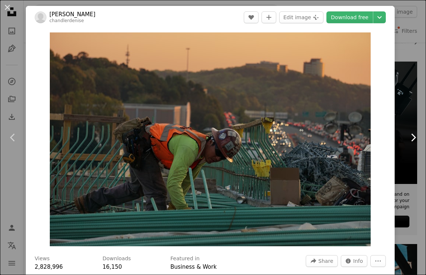
click at [408, 107] on link "Chevron right" at bounding box center [414, 137] width 26 height 71
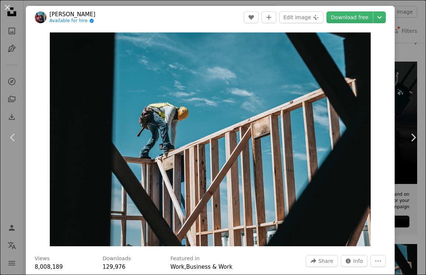
click at [412, 45] on div "An X shape Chevron left Chevron right Josh Olalde Available for hire A checkmar…" at bounding box center [213, 137] width 426 height 275
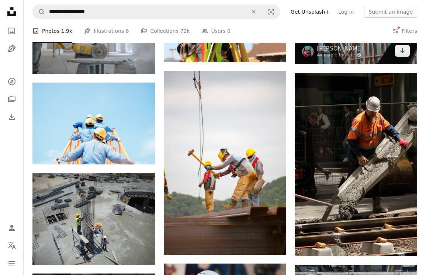
scroll to position [397, 0]
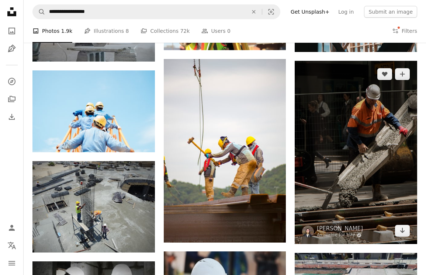
click at [330, 140] on img at bounding box center [356, 152] width 123 height 183
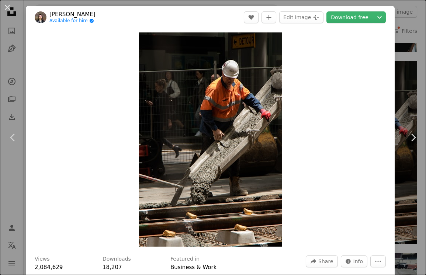
click at [65, 11] on link "[PERSON_NAME]" at bounding box center [72, 14] width 46 height 7
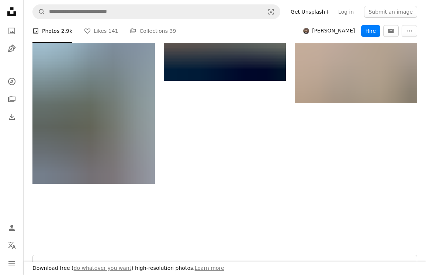
scroll to position [1080, 0]
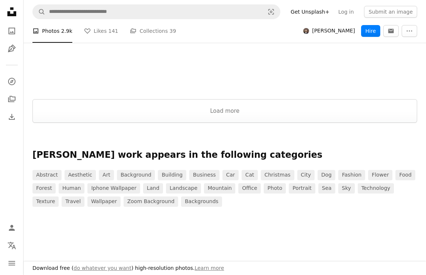
click at [219, 121] on button "Load more" at bounding box center [224, 111] width 385 height 24
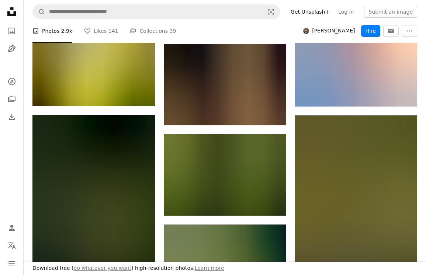
scroll to position [22055, 0]
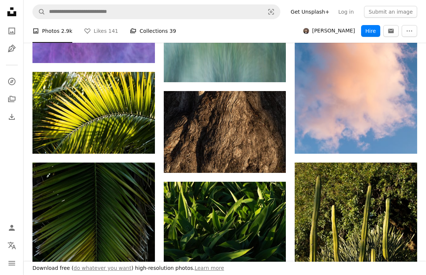
click at [141, 32] on link "A stack of folders Collections 39" at bounding box center [153, 31] width 46 height 24
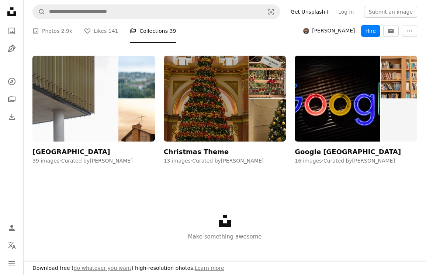
scroll to position [1781, 0]
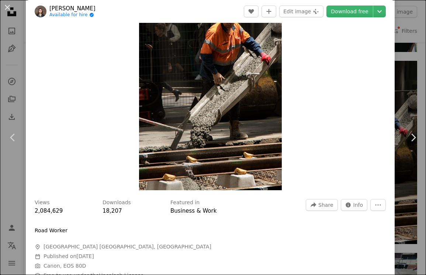
scroll to position [76, 0]
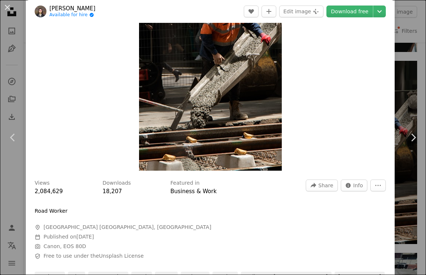
click at [69, 8] on link "[PERSON_NAME]" at bounding box center [72, 8] width 46 height 7
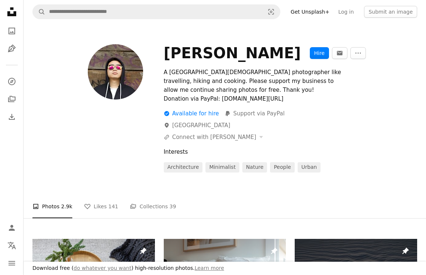
click at [173, 206] on ul "A photo Photos 2.9k A heart Likes 141 A stack of folders Collections 39" at bounding box center [224, 207] width 385 height 24
click at [162, 205] on link "A stack of folders Collections 39" at bounding box center [153, 207] width 46 height 24
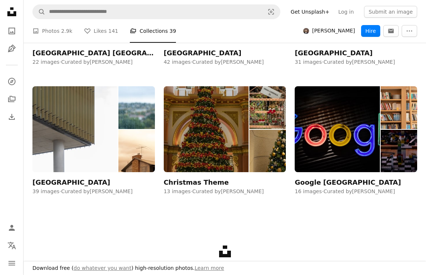
scroll to position [1719, 0]
